Goal: Task Accomplishment & Management: Manage account settings

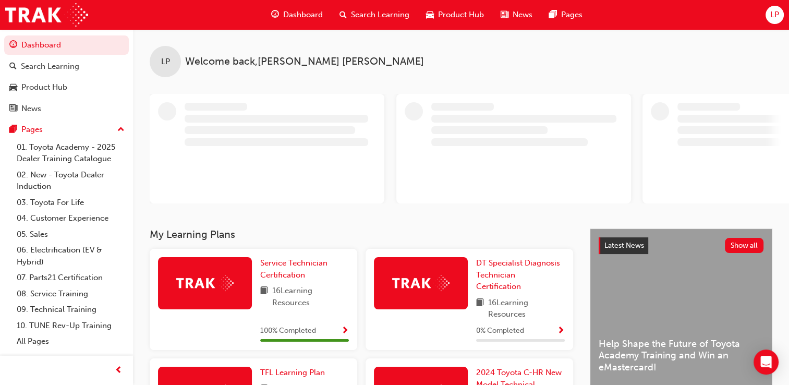
click at [779, 22] on div "LP" at bounding box center [774, 15] width 18 height 18
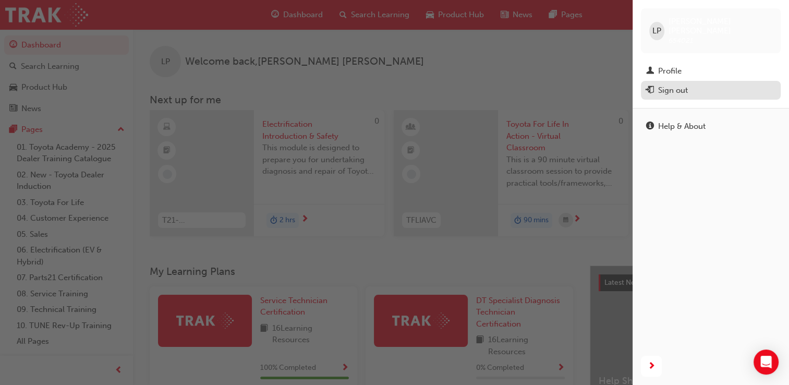
click at [697, 84] on div "Sign out" at bounding box center [710, 90] width 129 height 13
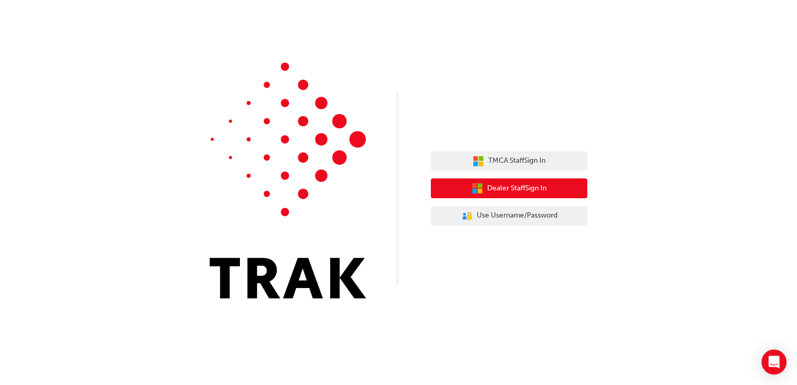
click at [534, 189] on span "Dealer Staff Sign In" at bounding box center [516, 188] width 59 height 12
